Goal: Communication & Community: Participate in discussion

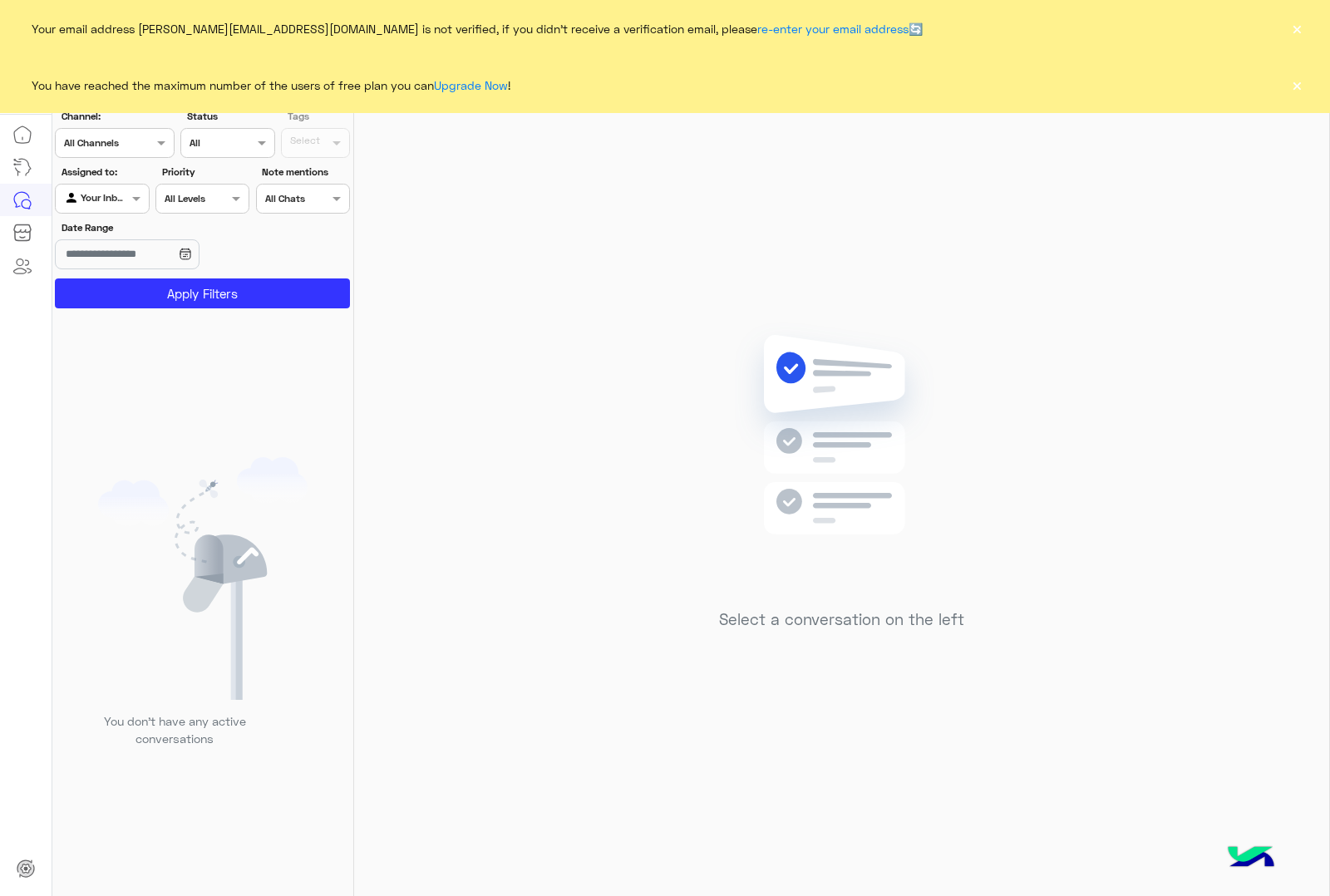
click at [1063, 81] on button "×" at bounding box center [1296, 84] width 16 height 16
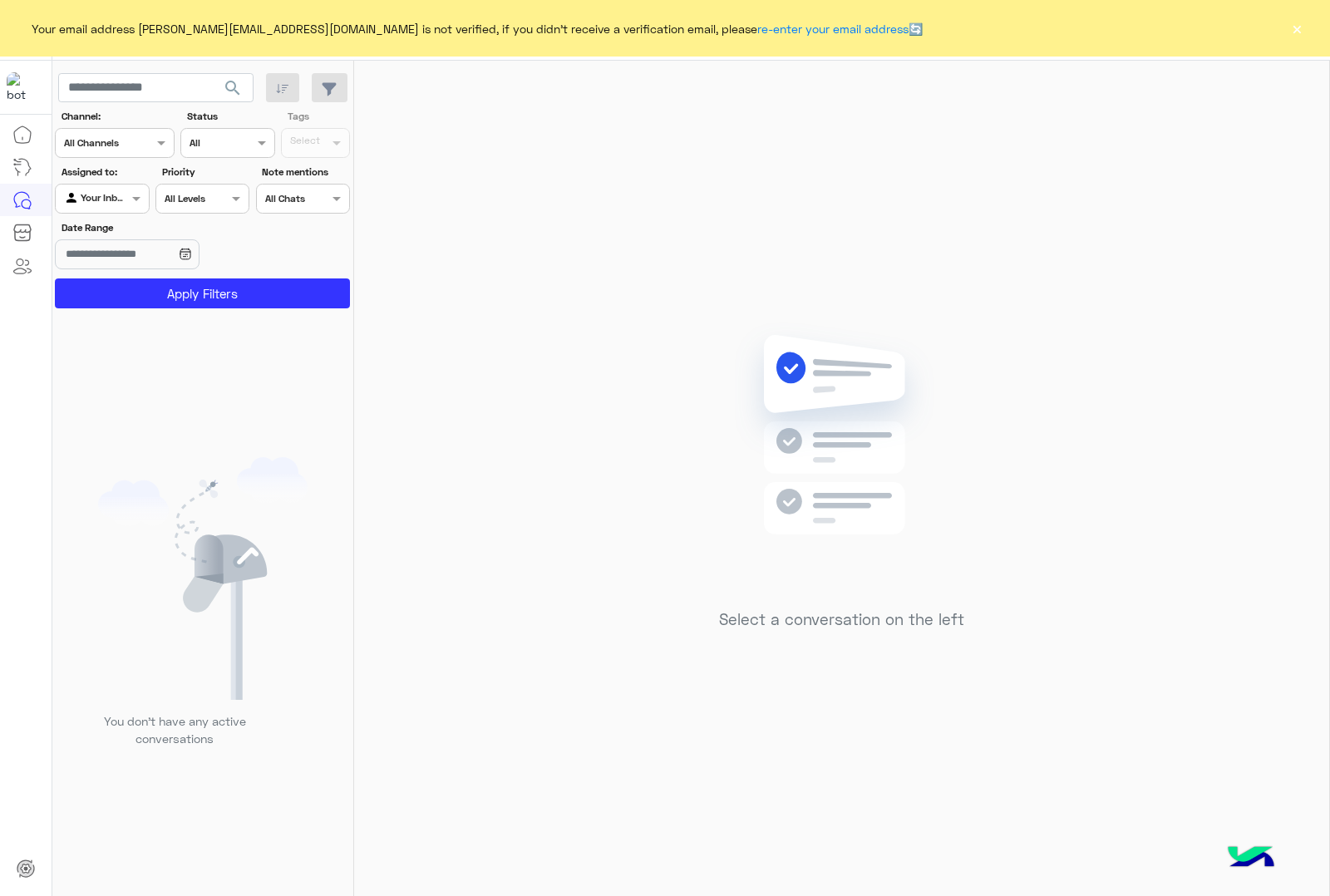
click at [1063, 37] on button "×" at bounding box center [1296, 27] width 16 height 16
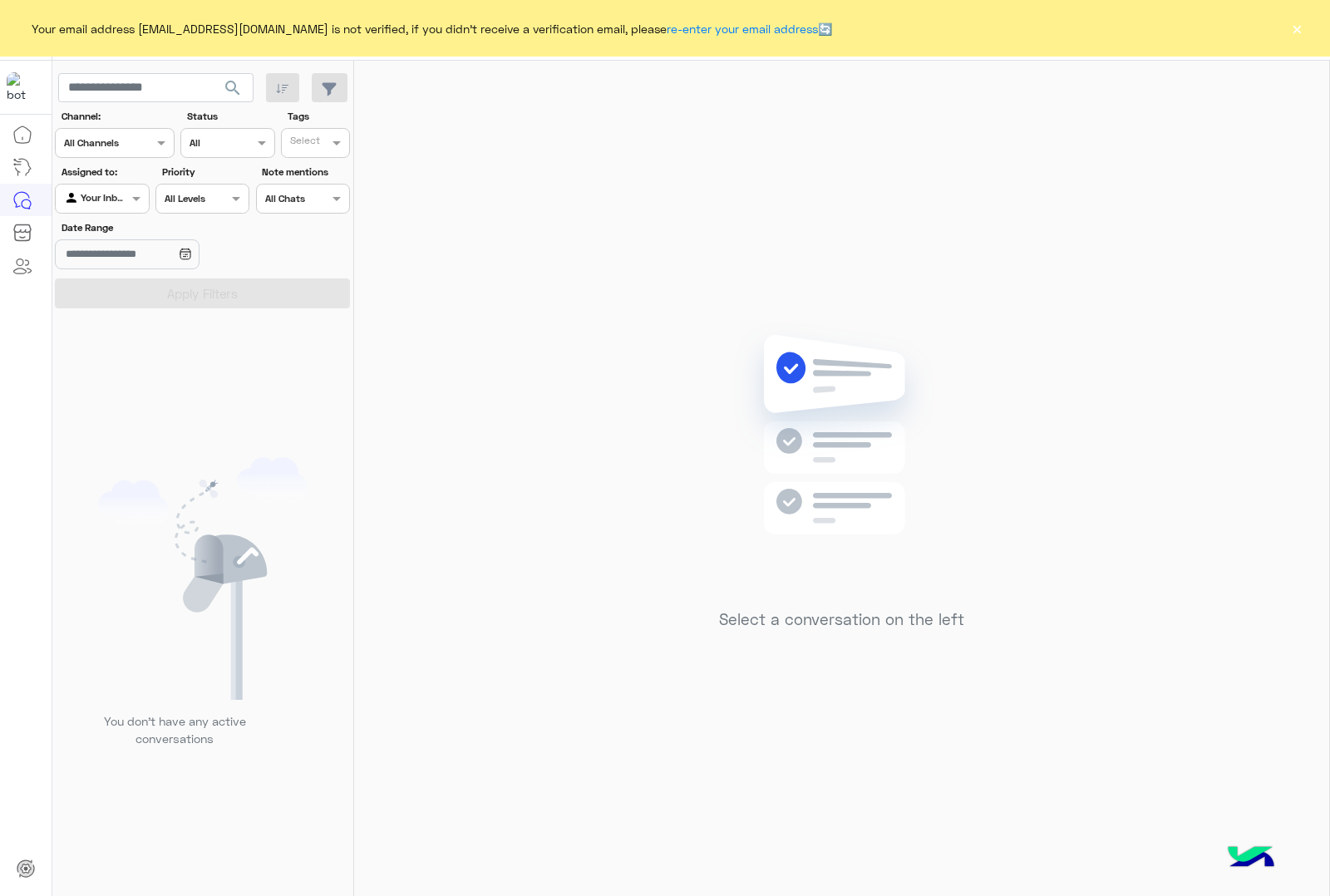
click at [1293, 25] on button "×" at bounding box center [1296, 27] width 16 height 16
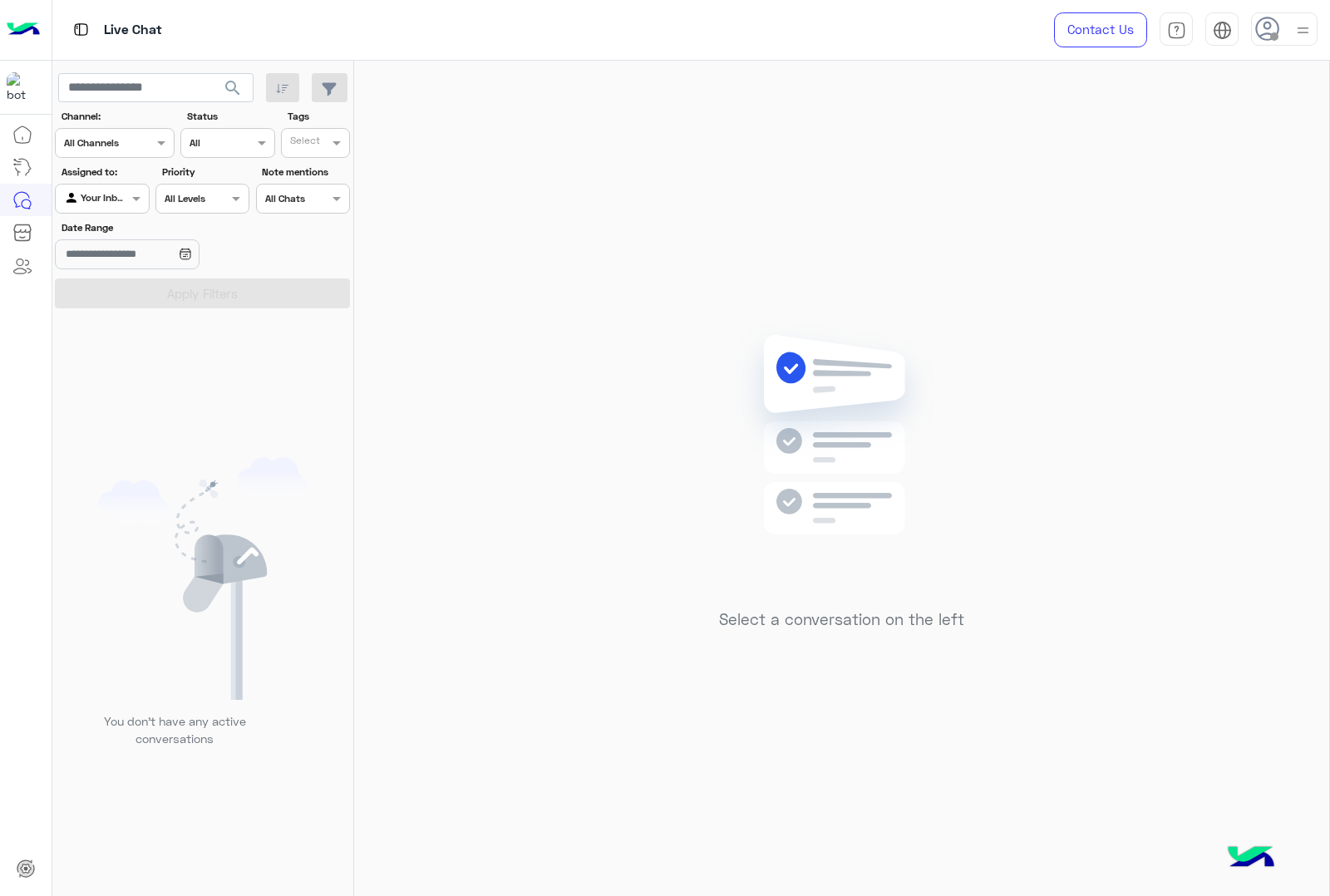
click at [1286, 35] on div at bounding box center [1284, 29] width 66 height 34
click at [1218, 123] on label "Online" at bounding box center [1213, 127] width 181 height 30
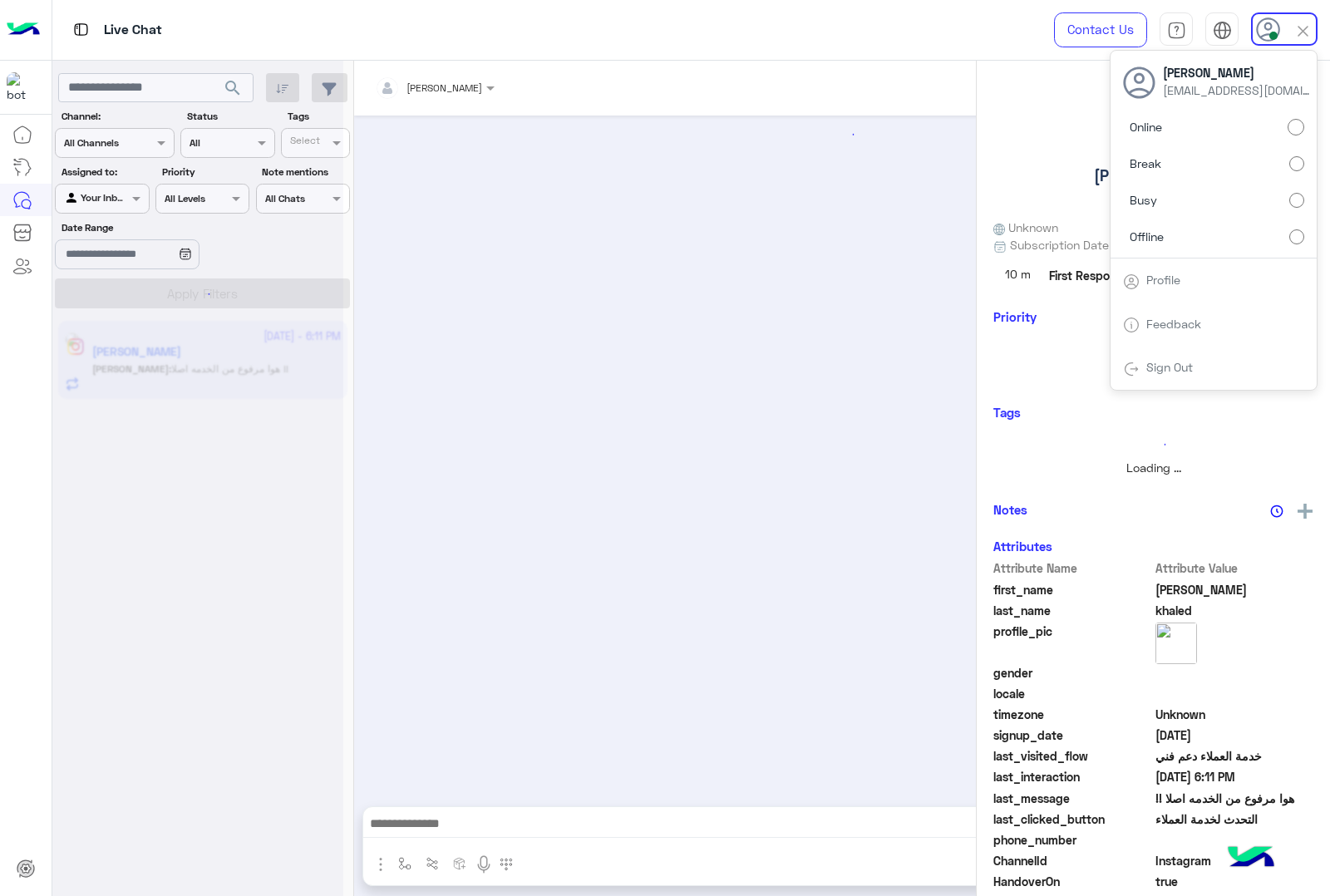
click at [1309, 26] on img at bounding box center [1303, 31] width 19 height 19
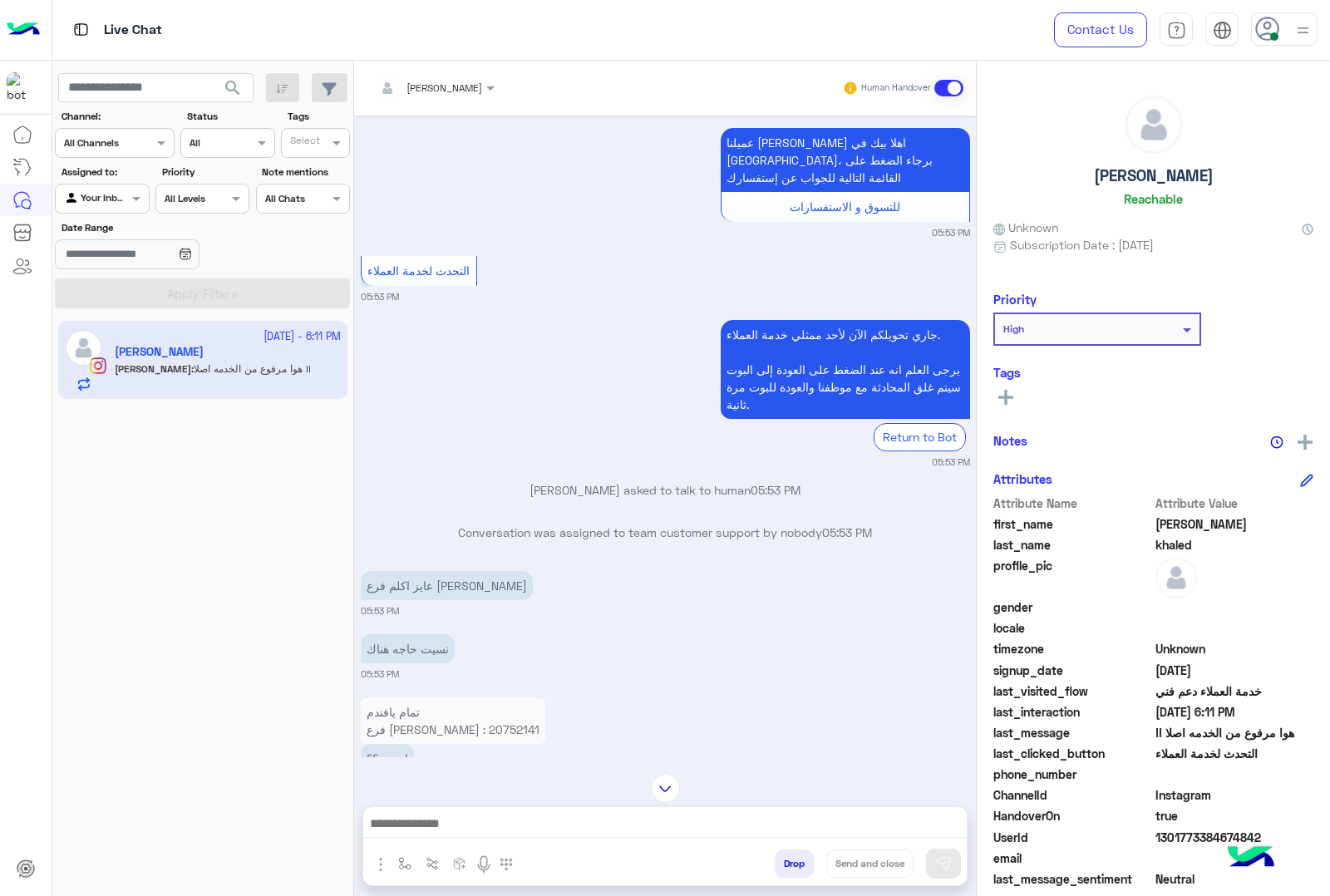
scroll to position [2717, 0]
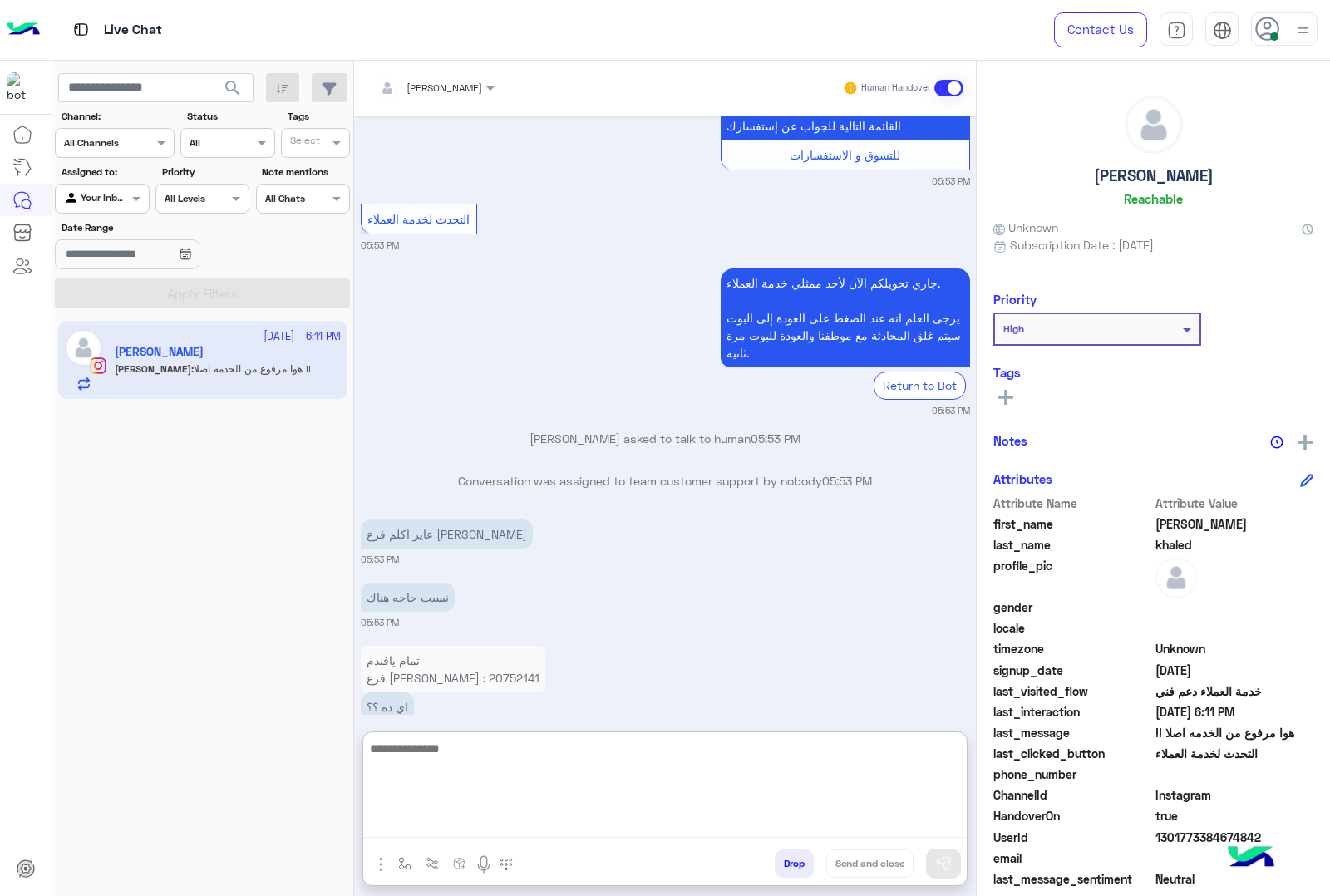
click at [516, 825] on textarea at bounding box center [665, 788] width 603 height 100
type textarea "*"
type textarea "**********"
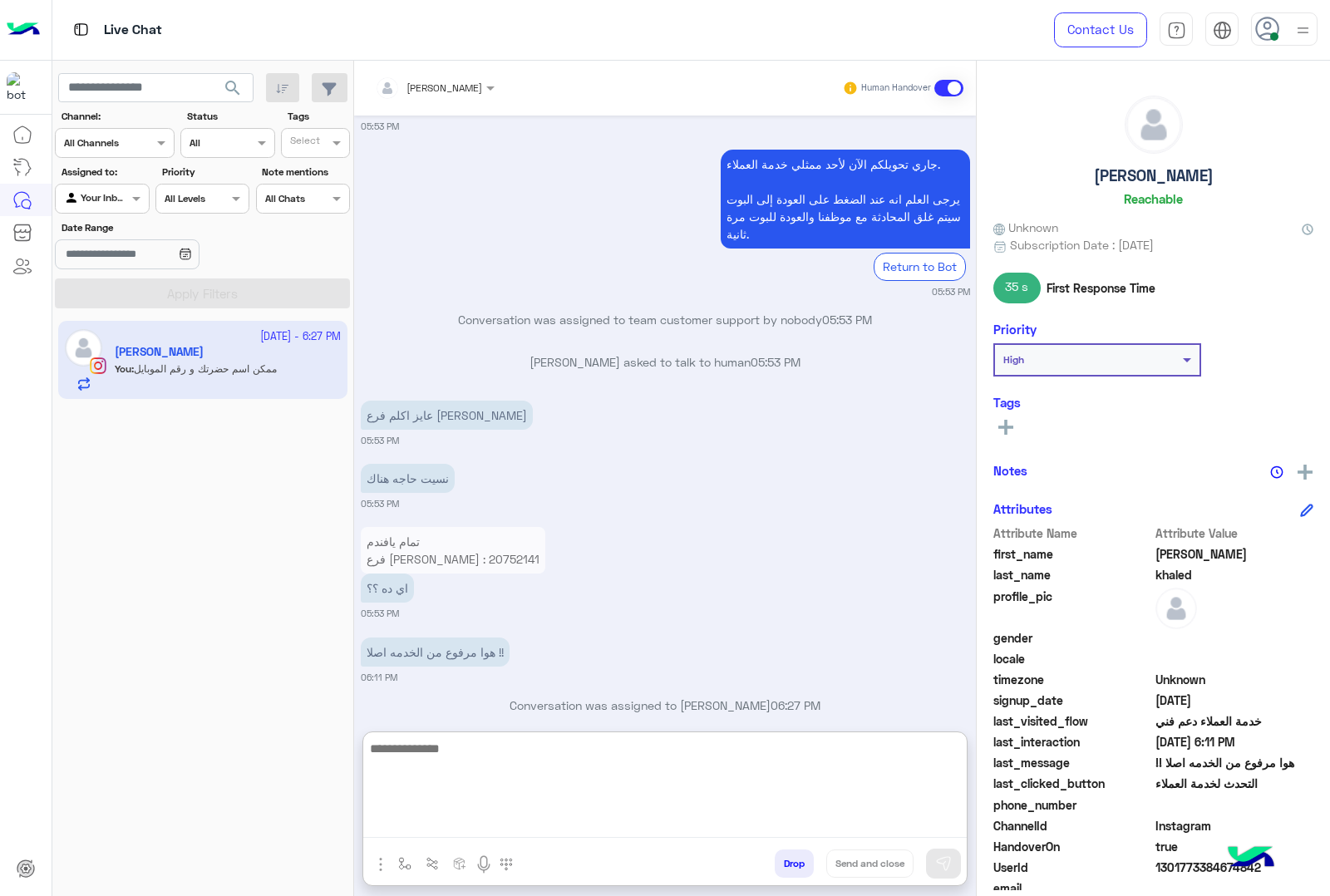
scroll to position [2898, 0]
